Goal: Complete application form

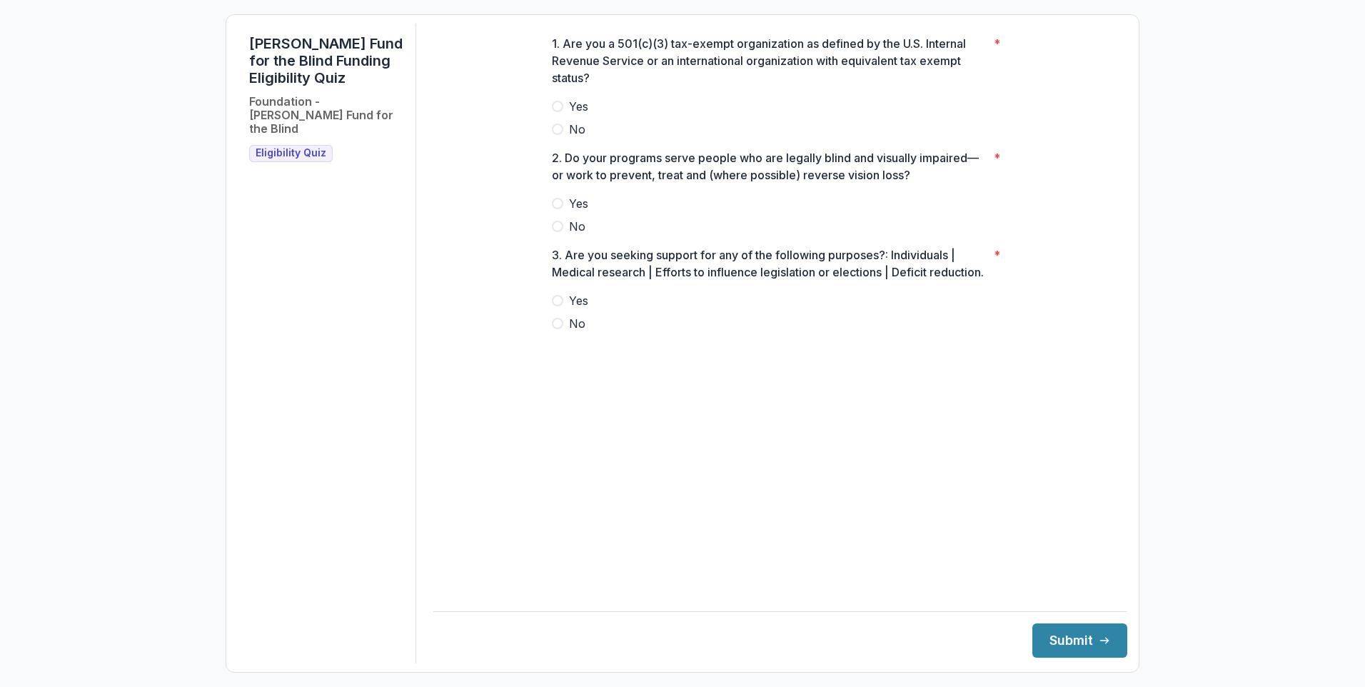
click at [586, 138] on label "No" at bounding box center [780, 129] width 457 height 17
click at [584, 212] on span "Yes" at bounding box center [578, 203] width 19 height 17
click at [578, 332] on span "No" at bounding box center [577, 323] width 16 height 17
click at [1075, 636] on button "Submit" at bounding box center [1080, 640] width 95 height 34
click at [561, 112] on span at bounding box center [557, 106] width 11 height 11
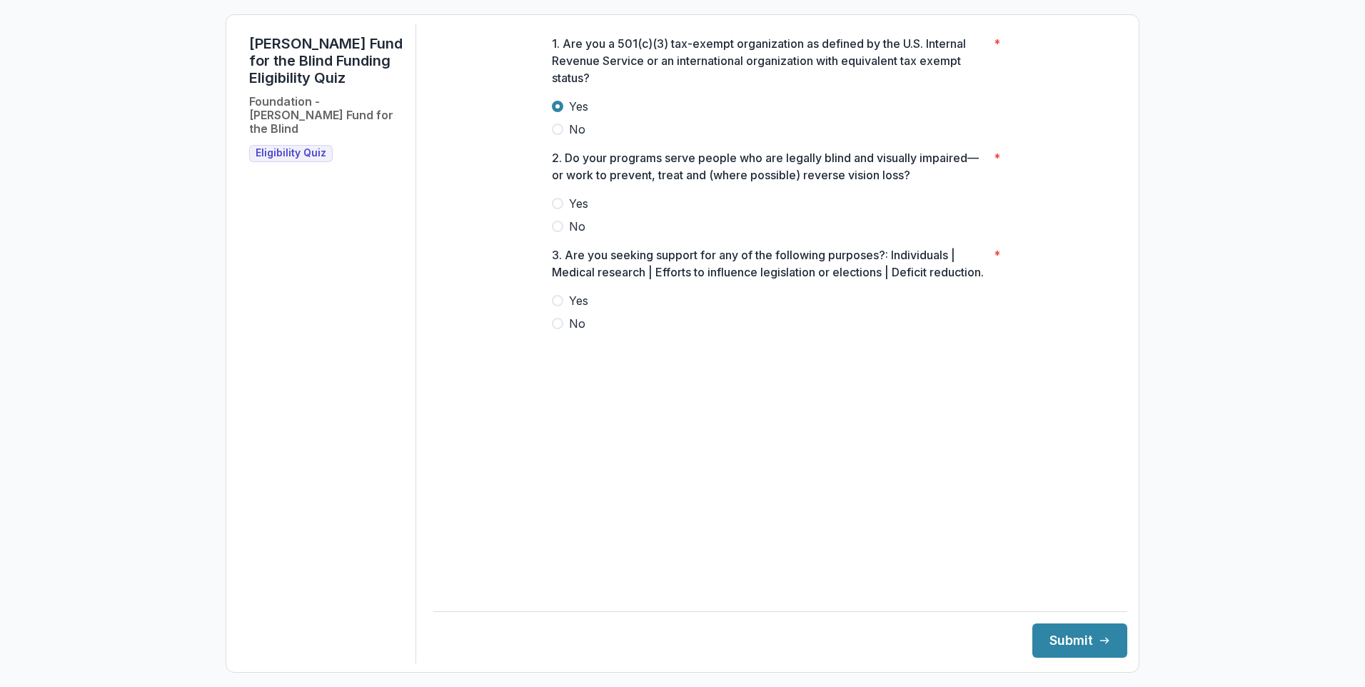
click at [562, 232] on span at bounding box center [557, 226] width 11 height 11
click at [564, 309] on label "Yes" at bounding box center [780, 300] width 457 height 17
click at [556, 329] on span at bounding box center [557, 323] width 11 height 11
click at [561, 209] on span at bounding box center [557, 203] width 11 height 11
click at [1081, 635] on button "Submit" at bounding box center [1080, 640] width 95 height 34
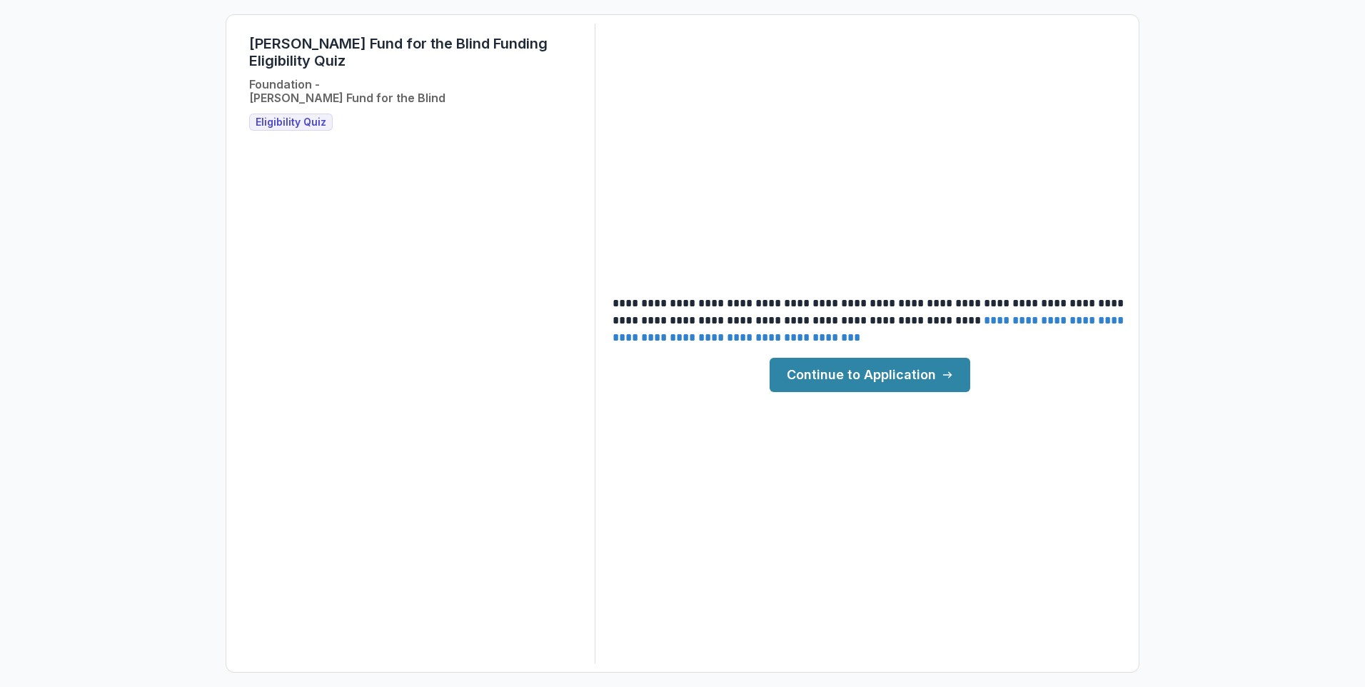
click at [887, 378] on link "Continue to Application" at bounding box center [870, 375] width 201 height 34
